Goal: Task Accomplishment & Management: Complete application form

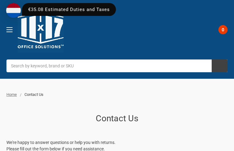
type input "jrccNfIHN"
type input "8203489904"
type input "[EMAIL_ADDRESS][DOMAIN_NAME]"
type input "QsIeajUJDb"
type input "FqUoZwSOfDFzSpEQ"
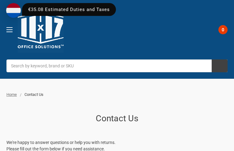
type input "JqJKBvDFOmAyw"
type input "MGoQwEAEjkRMnx"
type input "4314165571"
type input "[EMAIL_ADDRESS][DOMAIN_NAME]"
type input "pEvXwnuEuOKwZ"
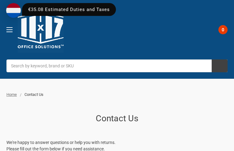
type input "CycDmMNPoJj"
type input "cpVmkzXSI"
